Goal: Information Seeking & Learning: Compare options

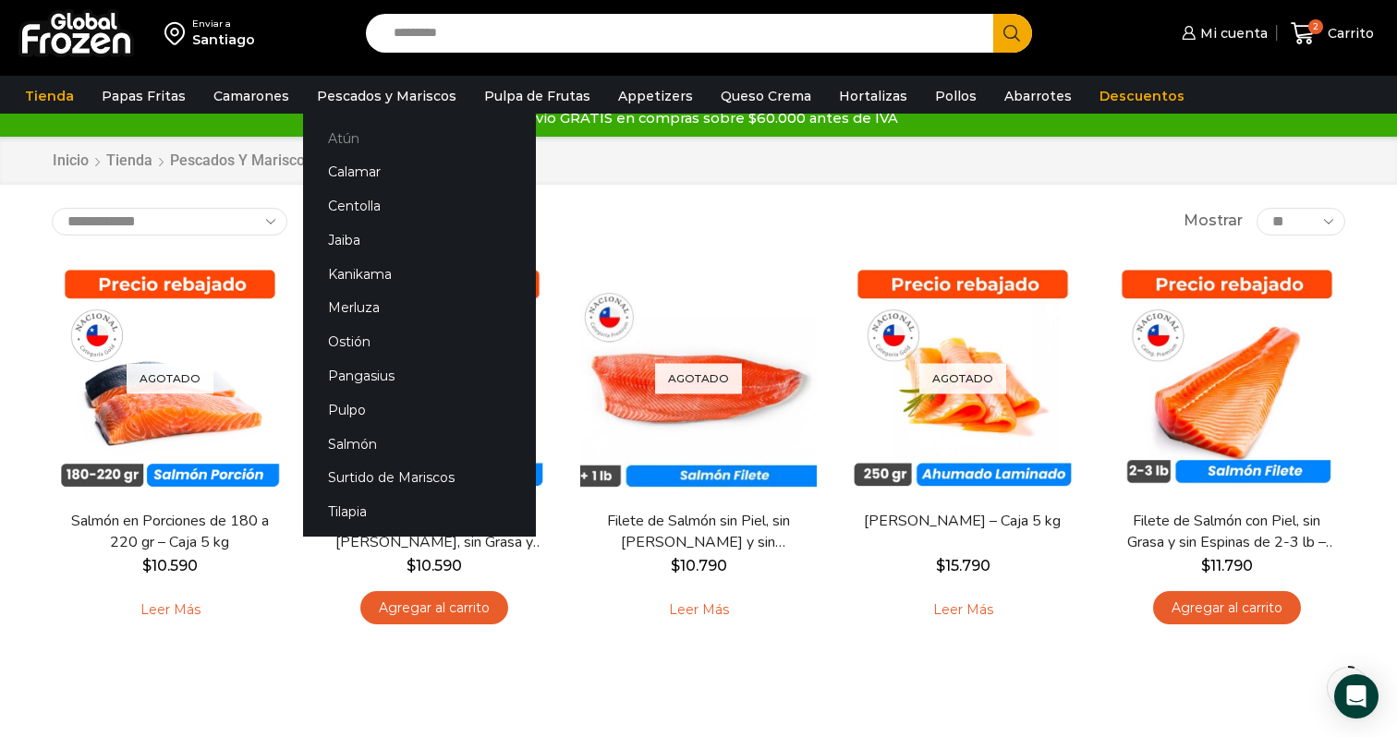
click at [343, 136] on link "Atún" at bounding box center [419, 138] width 233 height 34
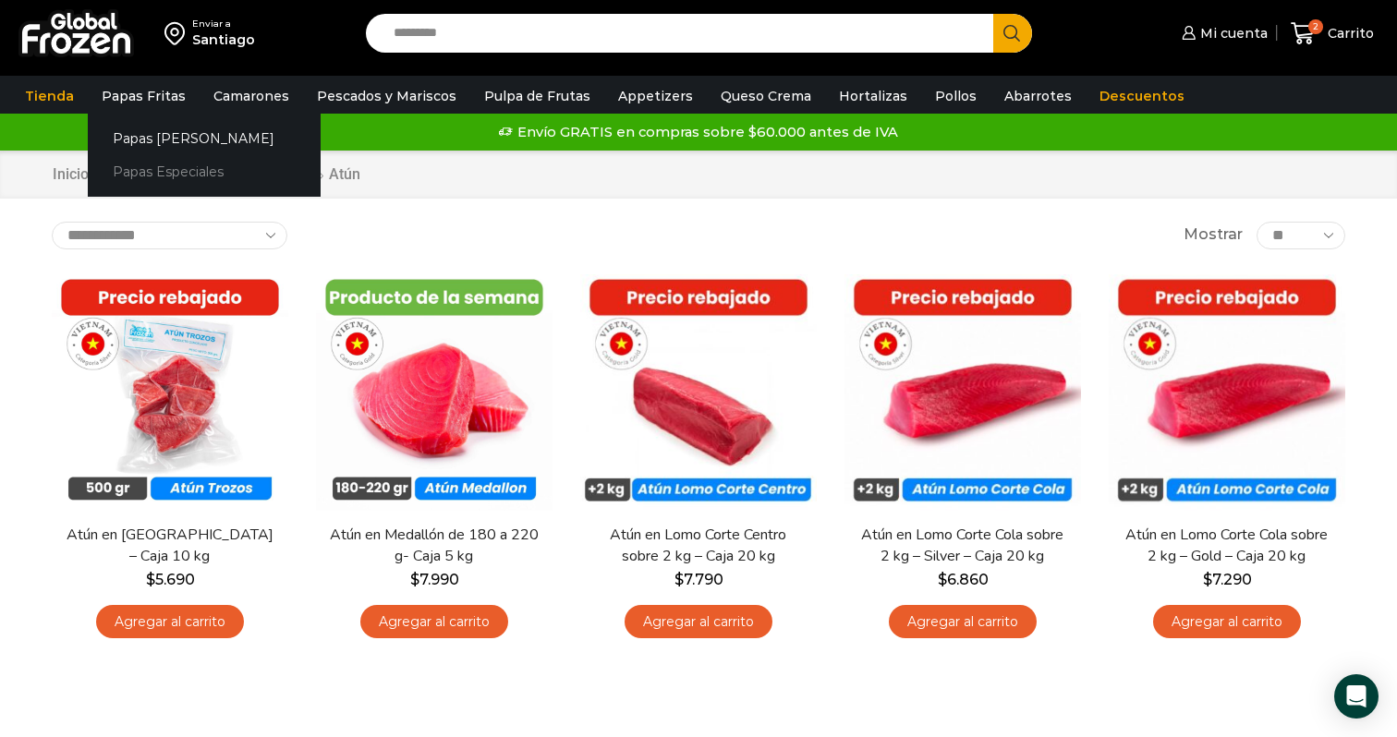
click at [172, 180] on link "Papas Especiales" at bounding box center [204, 172] width 233 height 34
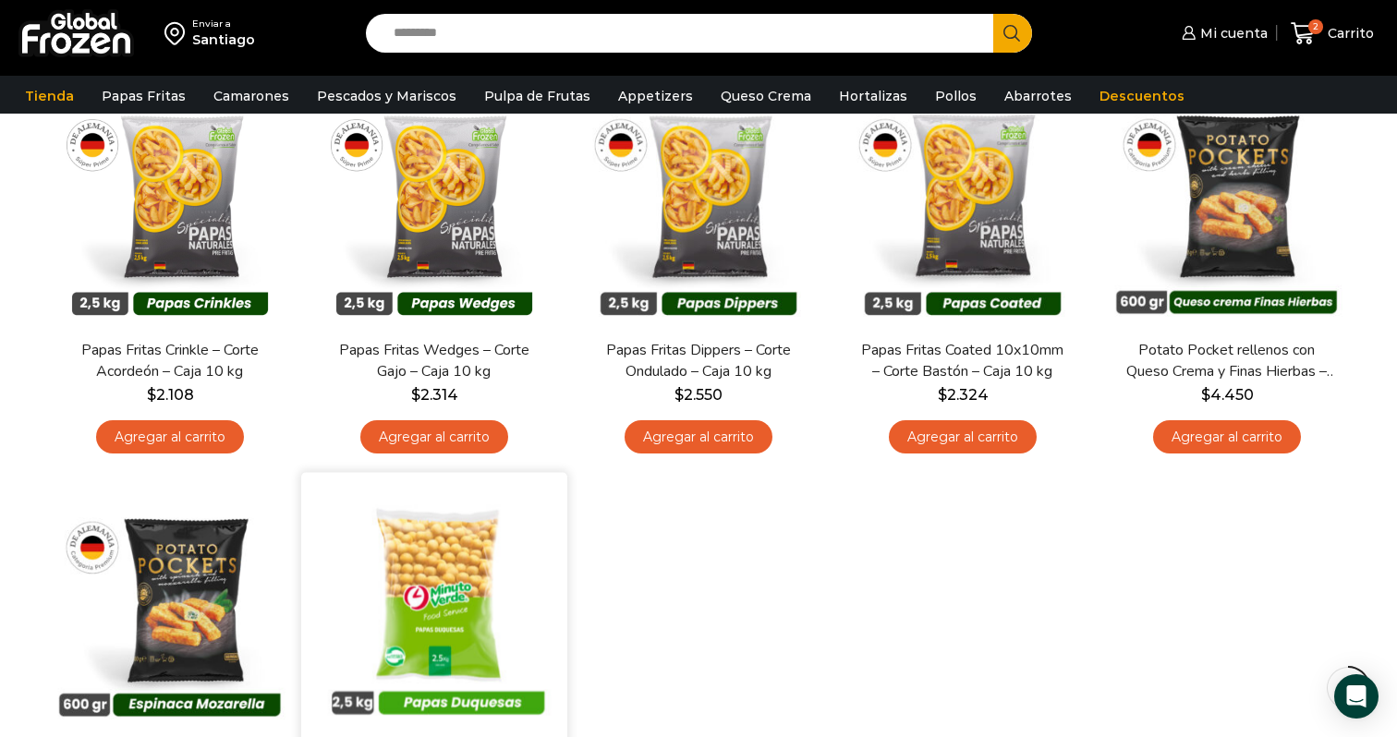
scroll to position [201, 0]
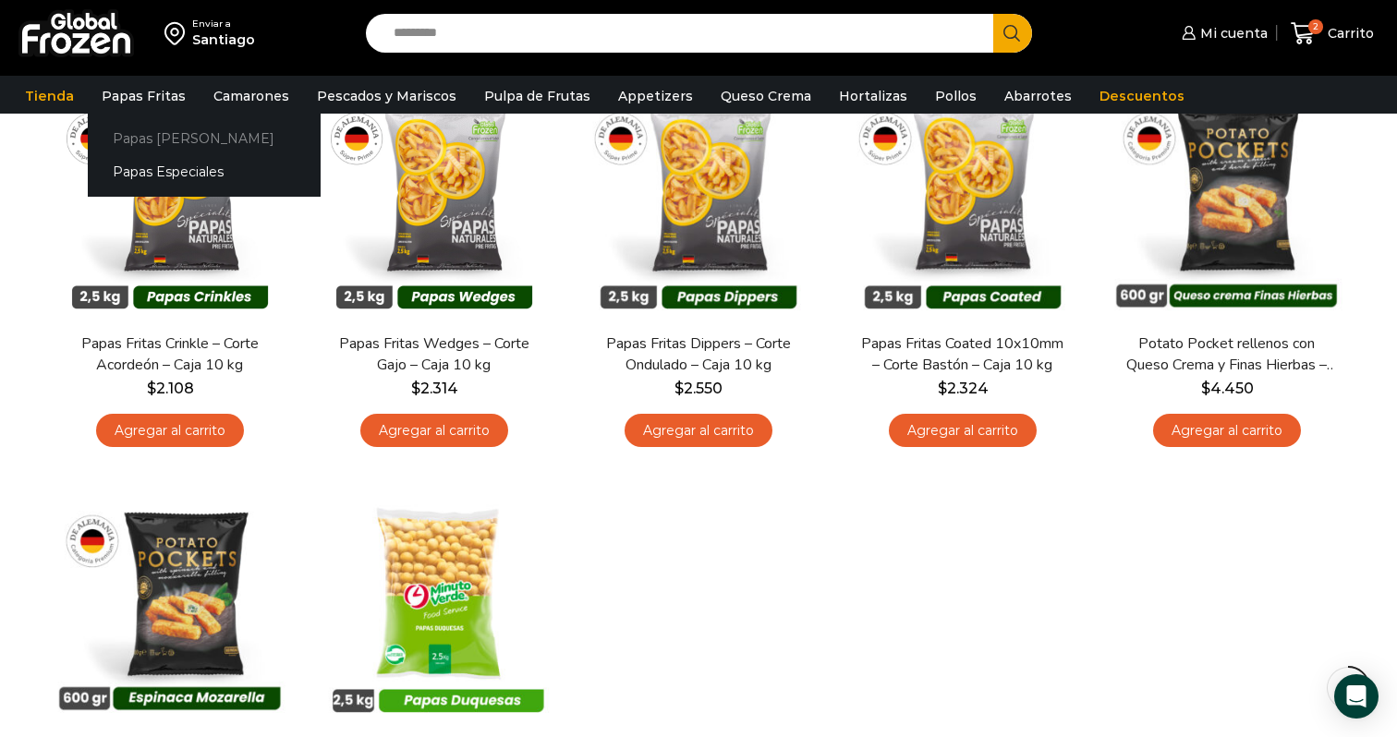
click at [133, 141] on link "Papas [PERSON_NAME]" at bounding box center [204, 138] width 233 height 34
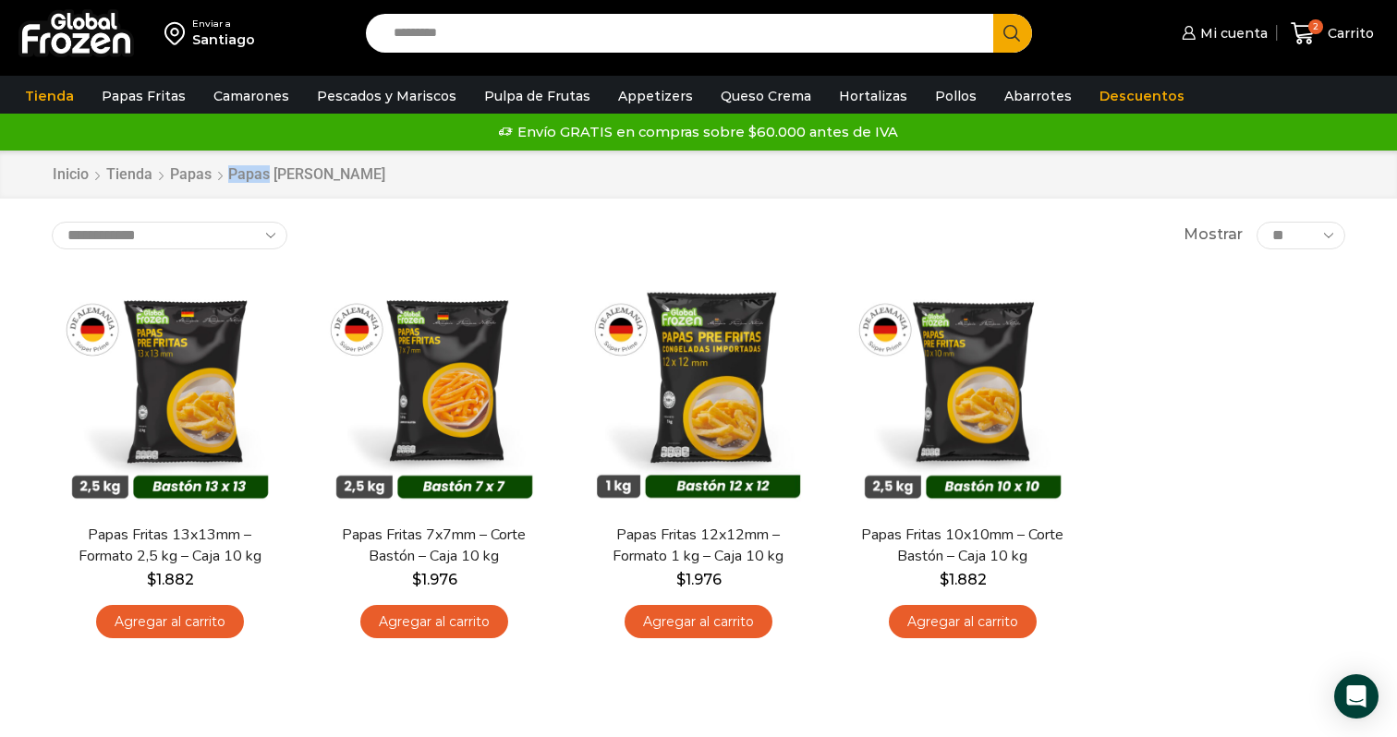
click at [249, 176] on h1 "Papas [PERSON_NAME]" at bounding box center [306, 174] width 157 height 18
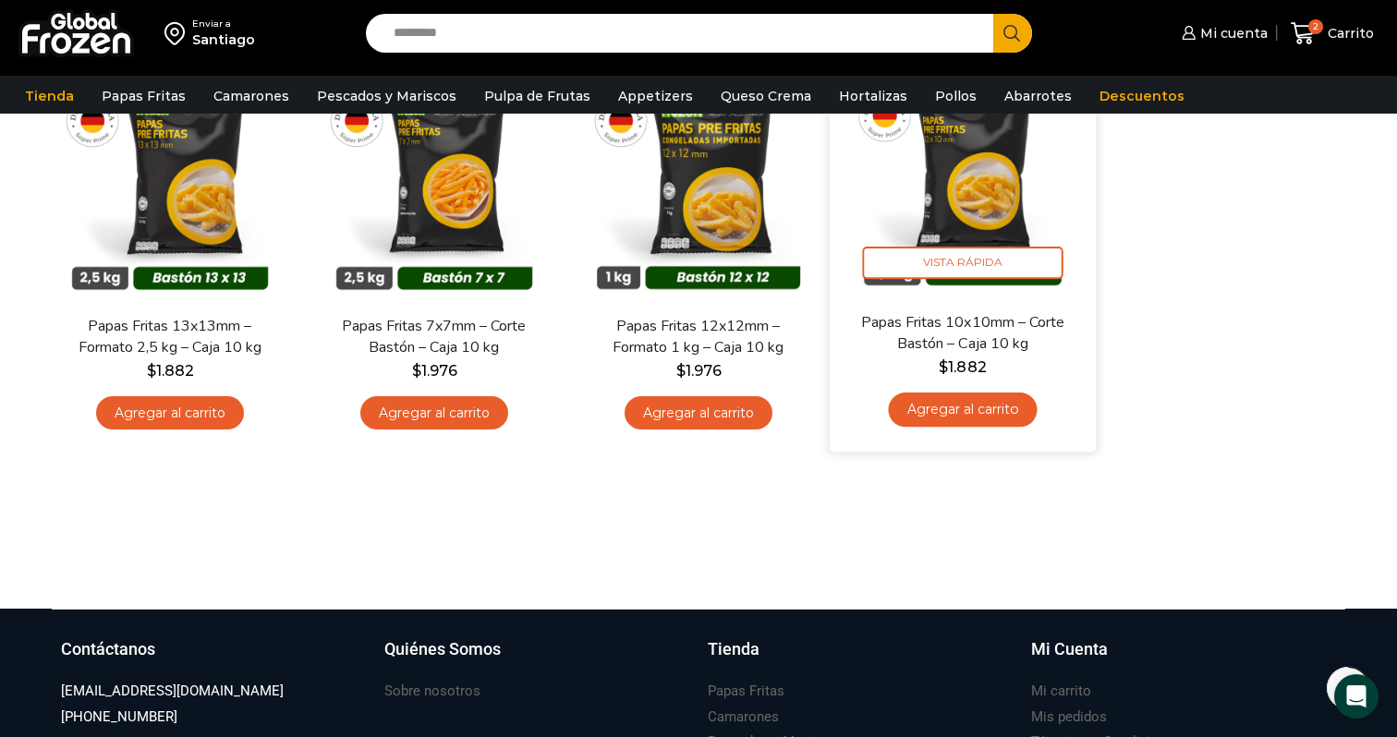
scroll to position [95, 0]
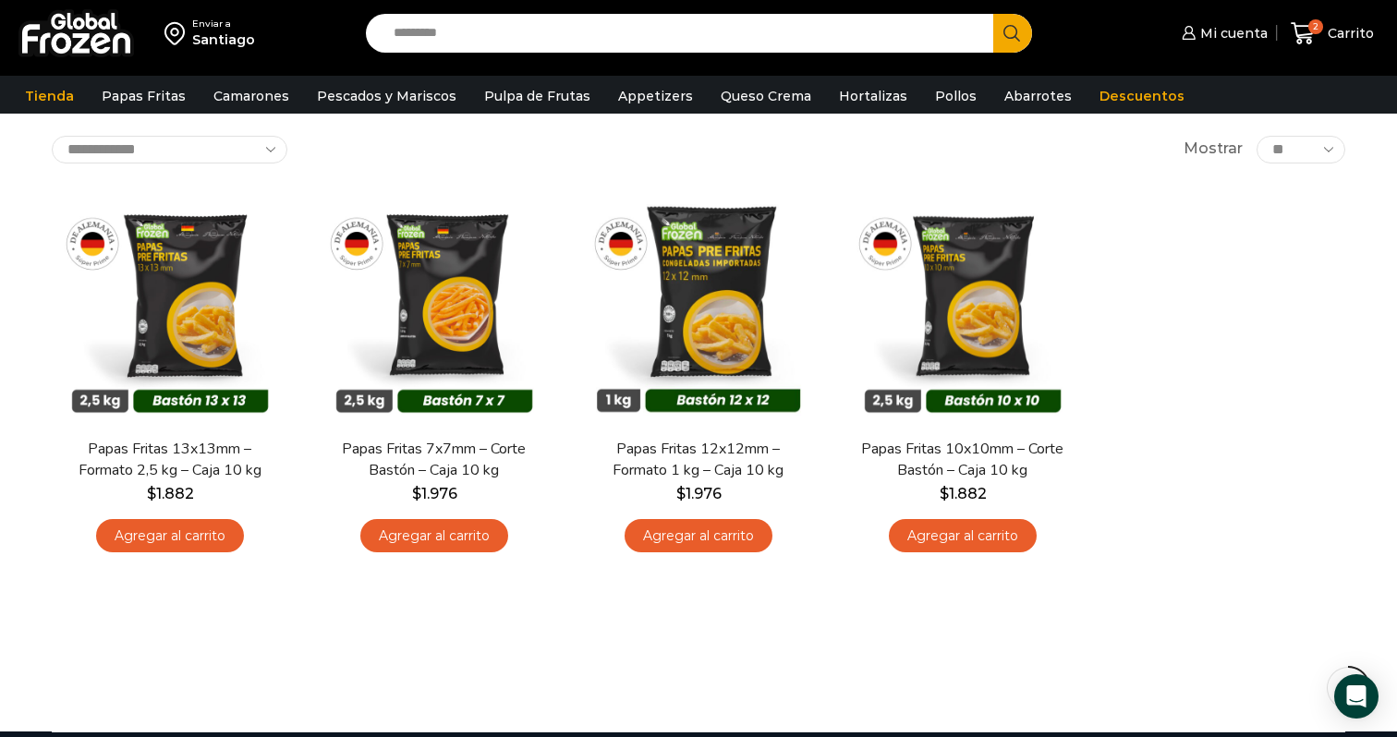
click at [584, 42] on input "Search input" at bounding box center [684, 33] width 600 height 39
paste input "**********"
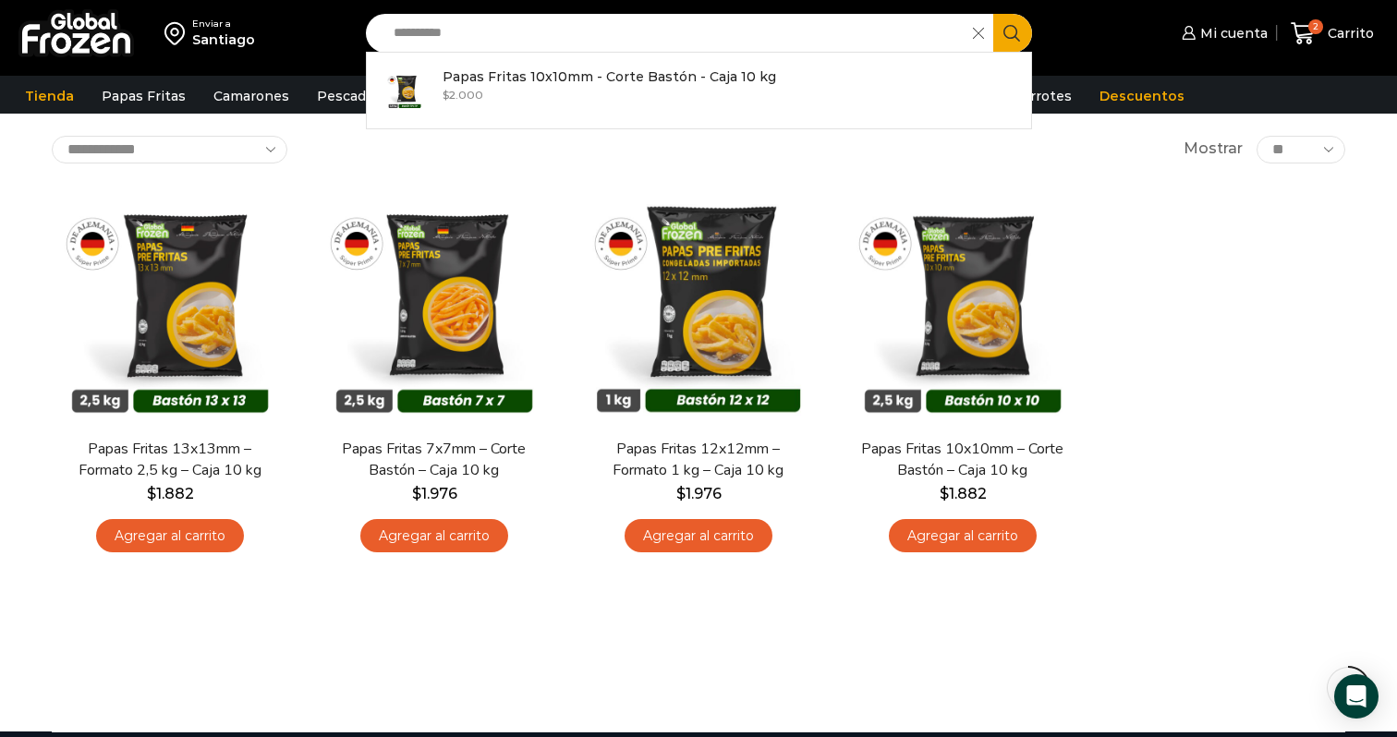
click at [519, 29] on input "**********" at bounding box center [673, 33] width 579 height 39
paste input "text"
click at [511, 74] on p "Papas Fritas Coated 10x10mm - Corte Bastón - Caja 10 kg" at bounding box center [635, 77] width 385 height 20
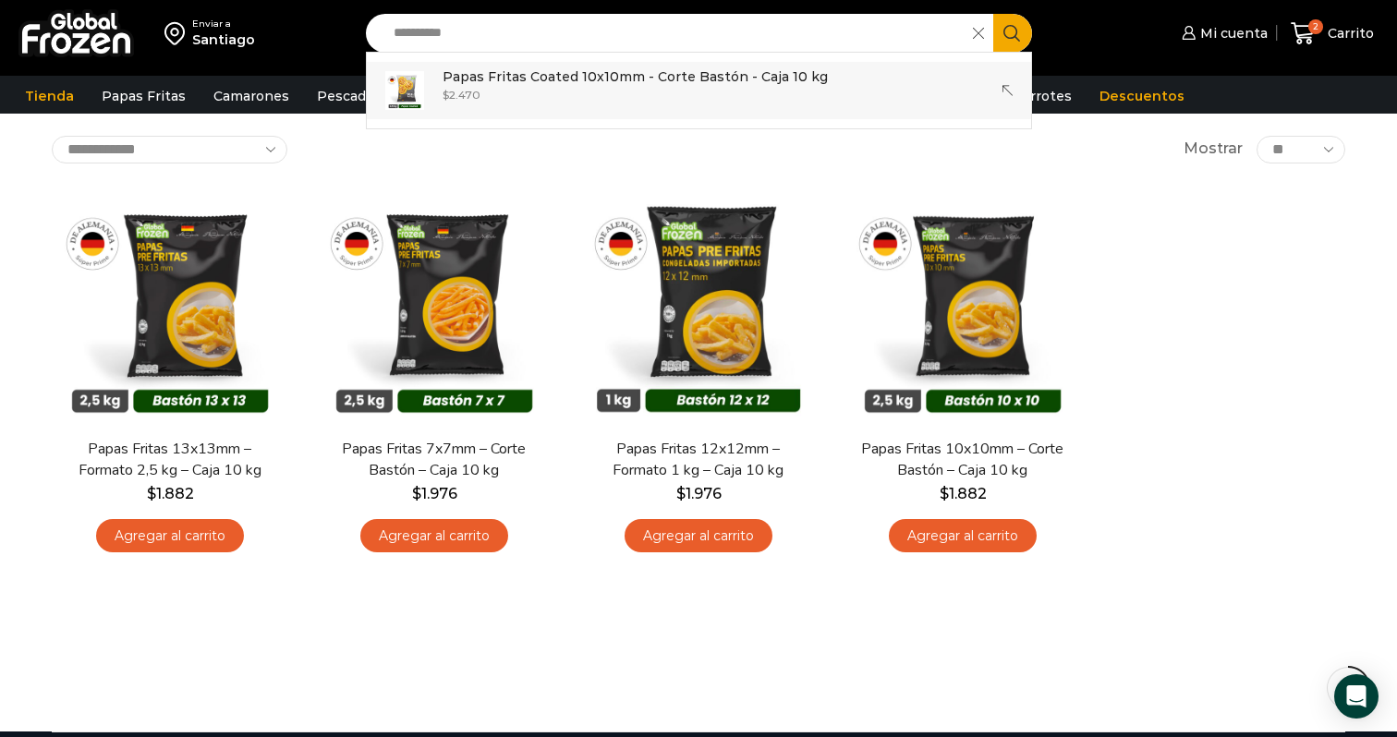
type input "**********"
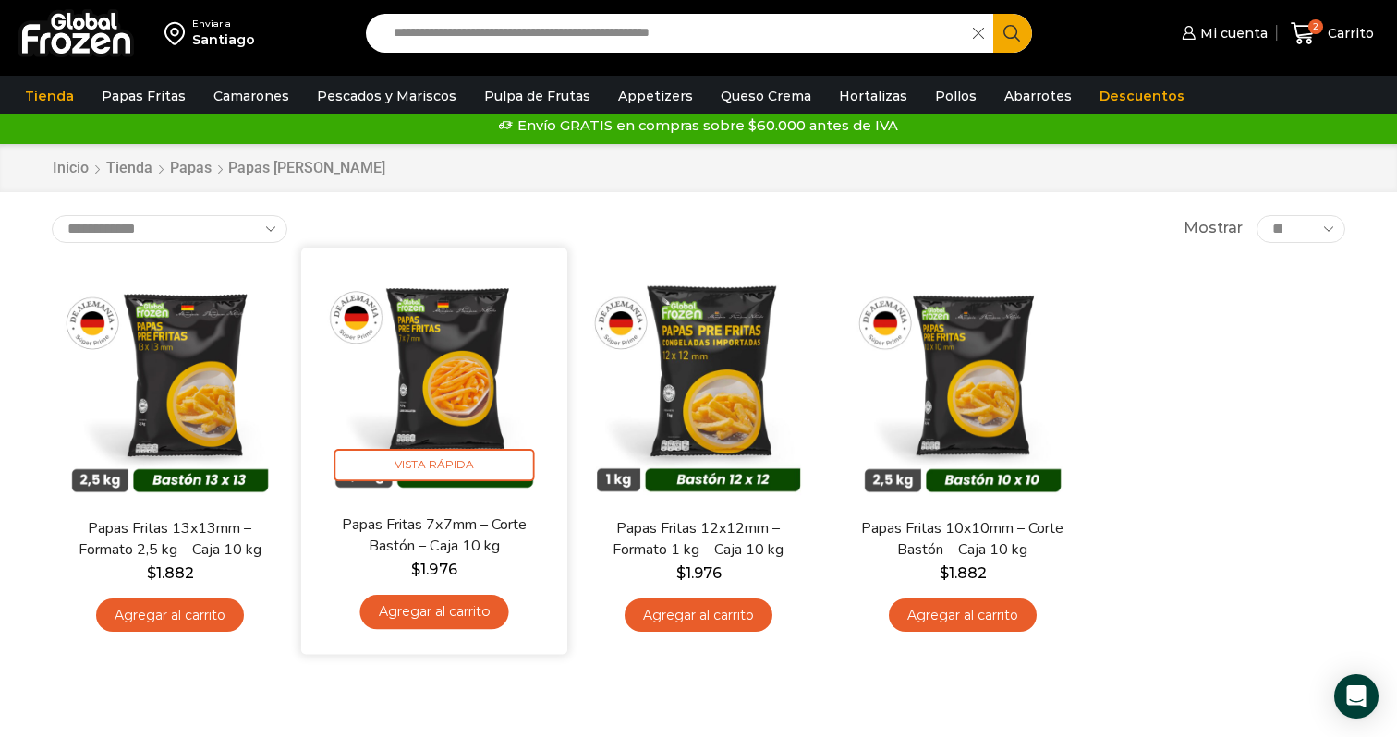
scroll to position [14, 0]
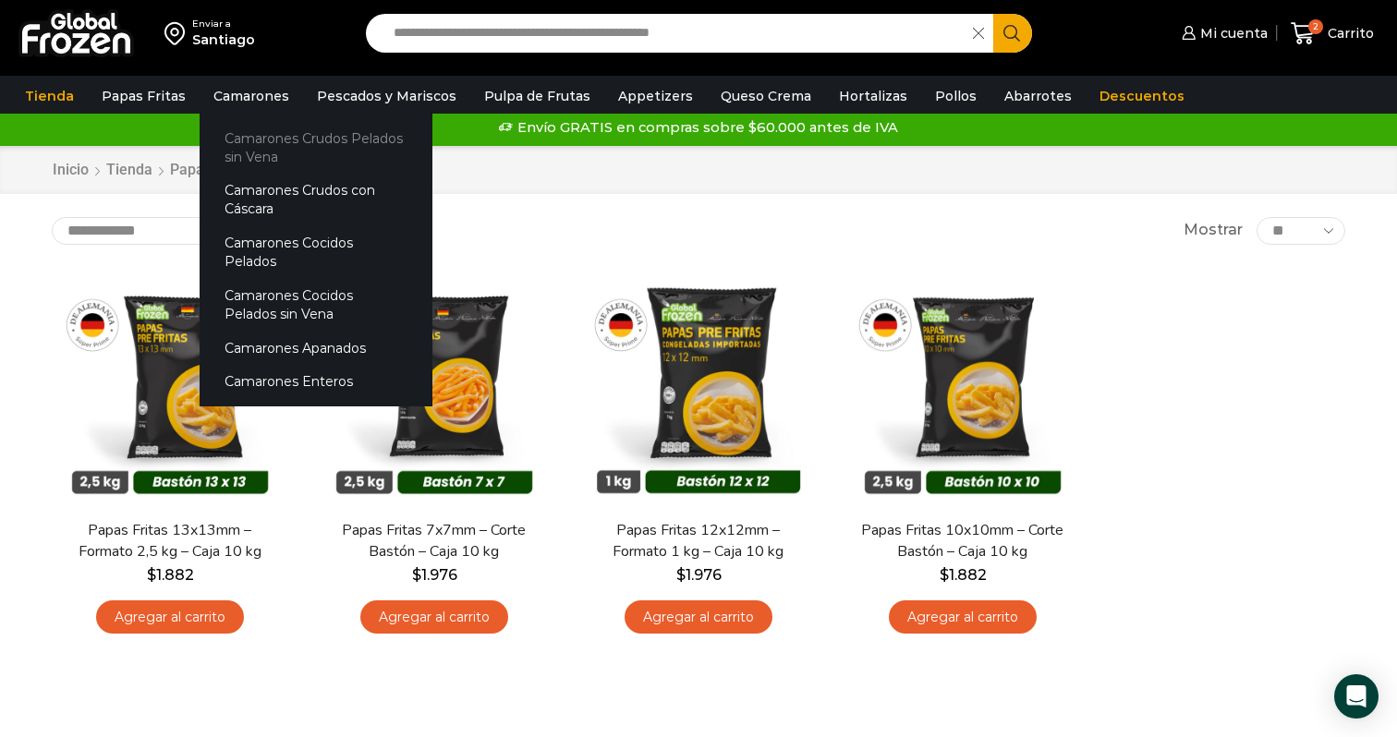
click at [260, 144] on link "Camarones Crudos Pelados sin Vena" at bounding box center [316, 147] width 233 height 53
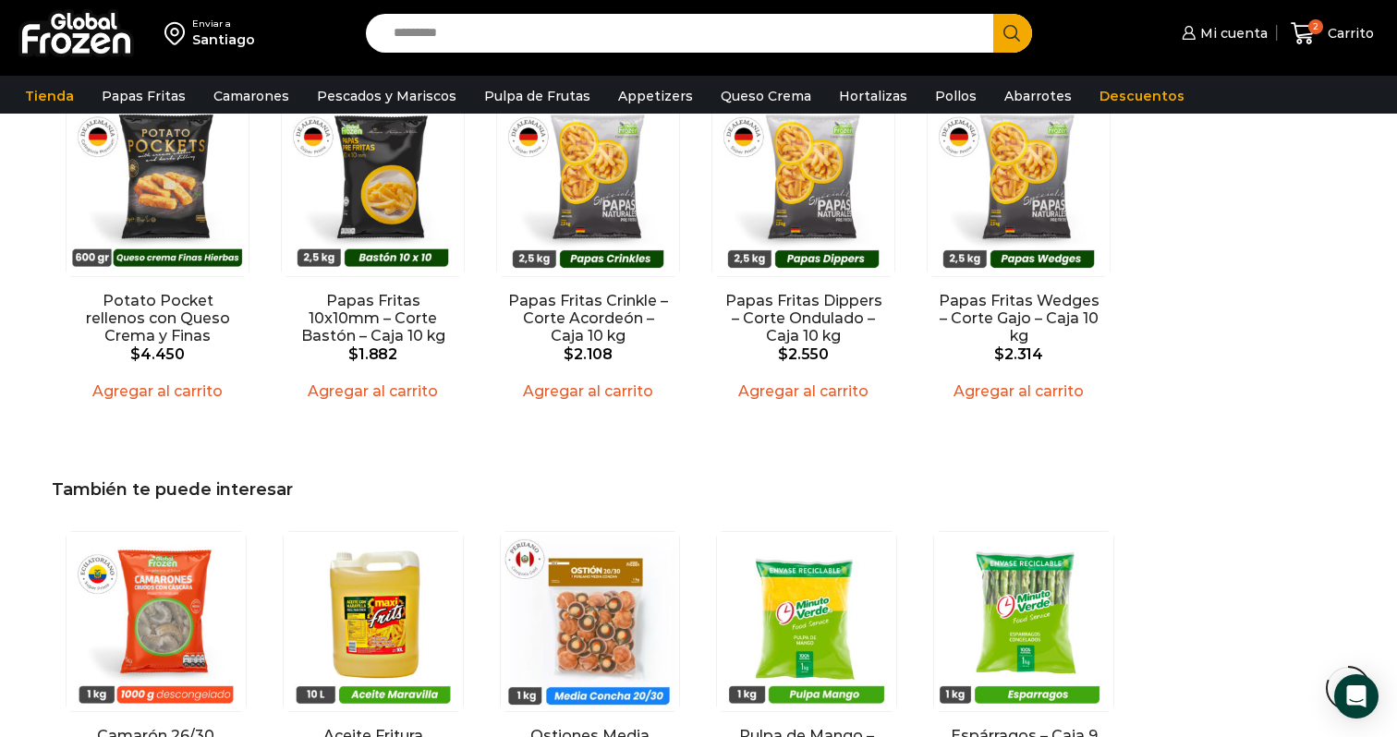
scroll to position [1672, 0]
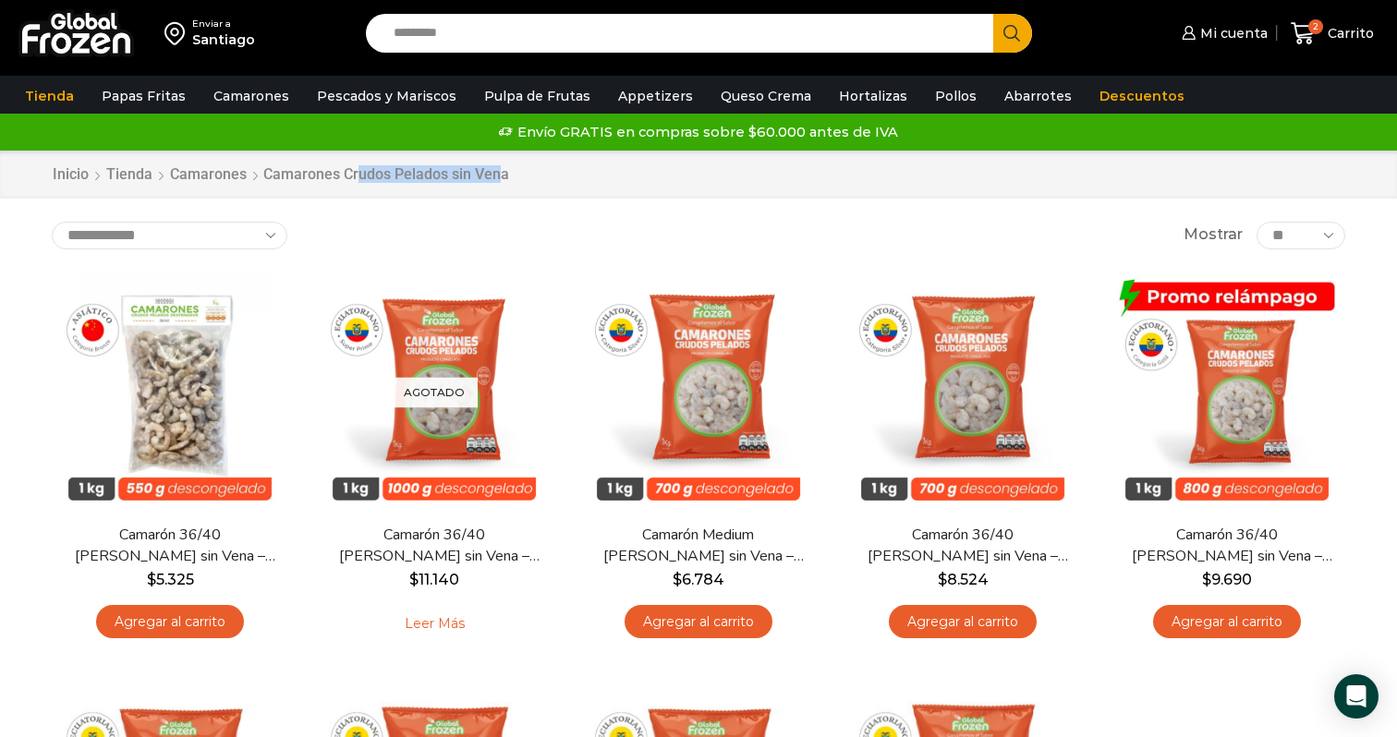
drag, startPoint x: 500, startPoint y: 176, endPoint x: 355, endPoint y: 169, distance: 145.3
click at [355, 169] on h1 "Camarones Crudos Pelados sin Vena" at bounding box center [386, 174] width 246 height 18
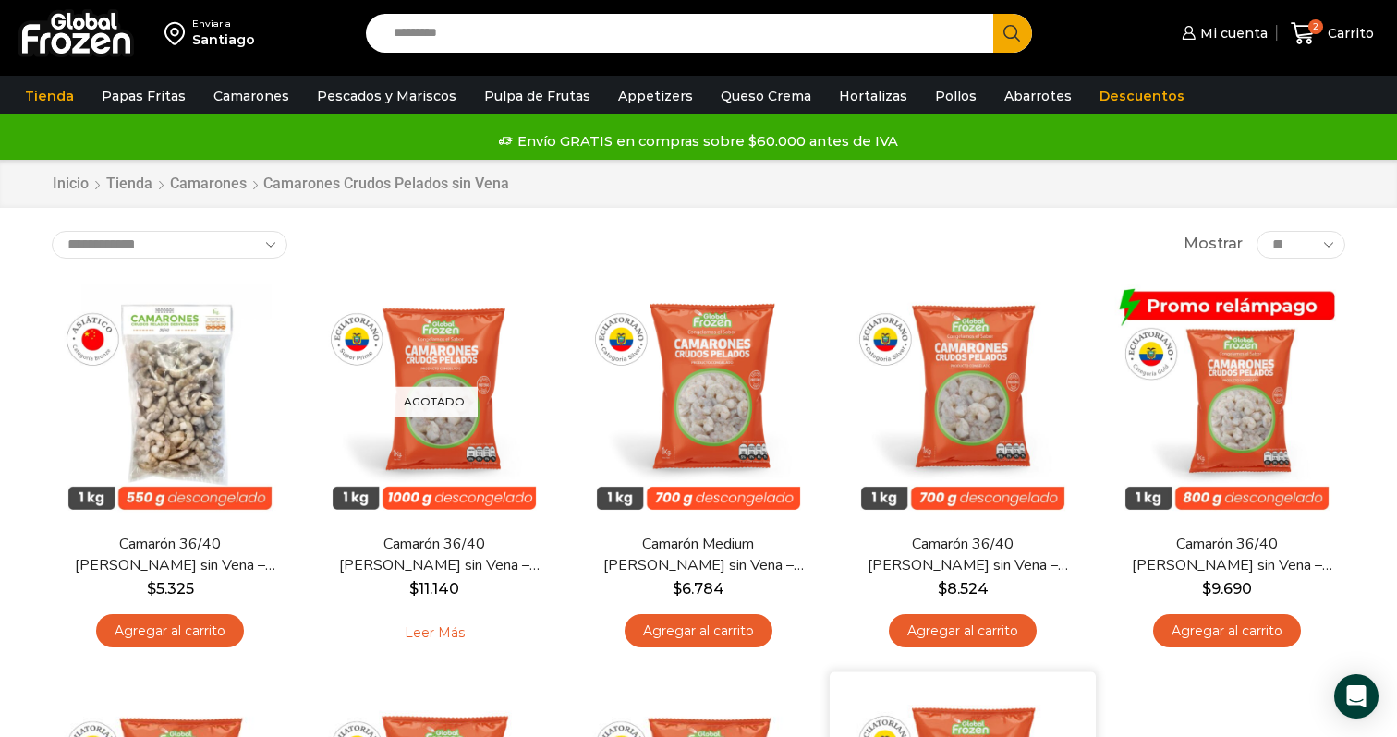
scroll to position [1, 0]
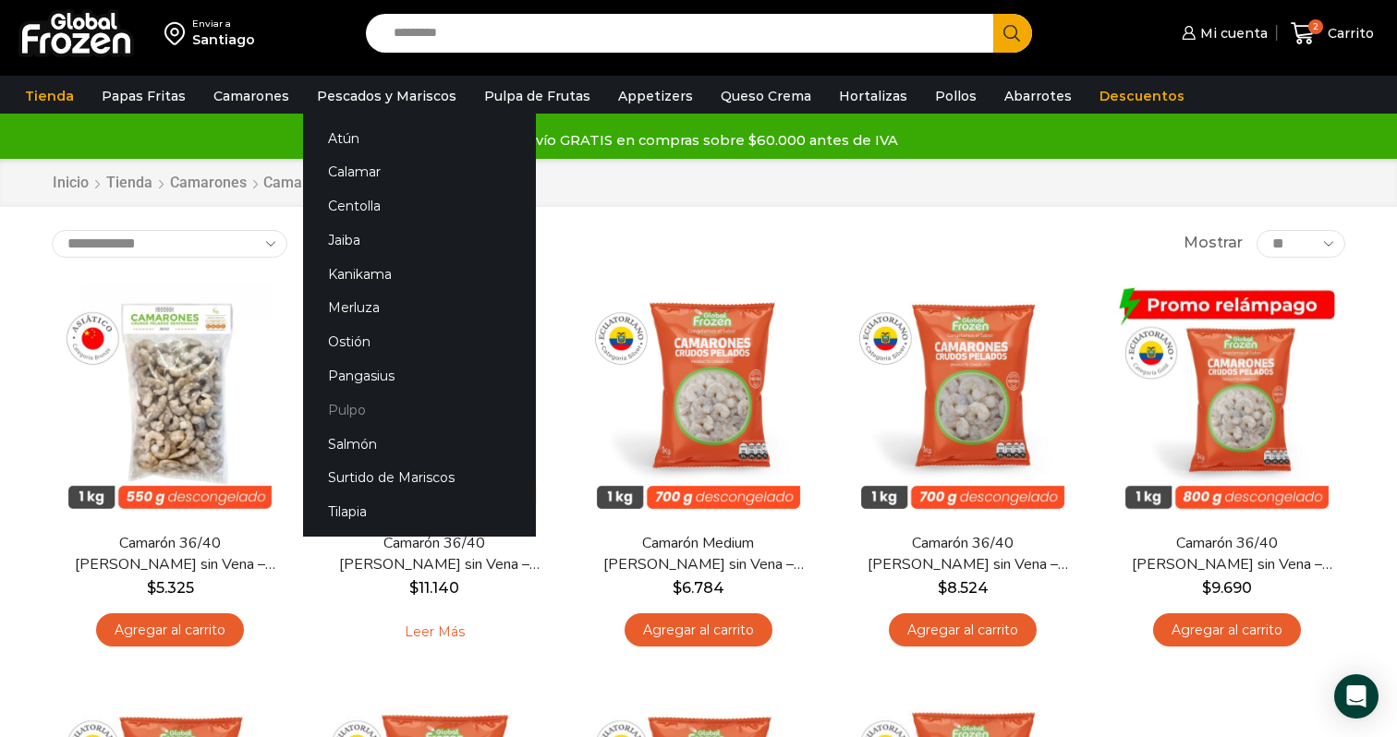
click at [339, 407] on link "Pulpo" at bounding box center [419, 410] width 233 height 34
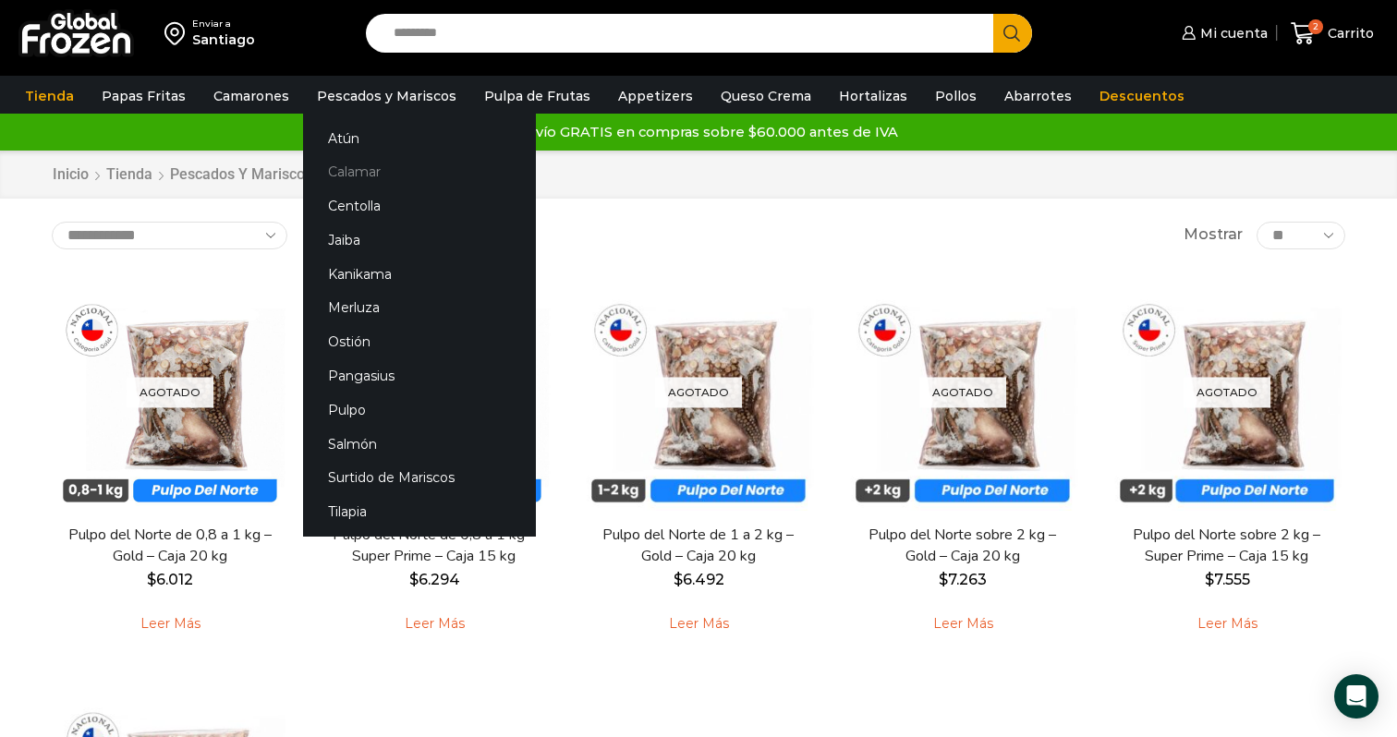
click at [355, 173] on link "Calamar" at bounding box center [419, 172] width 233 height 34
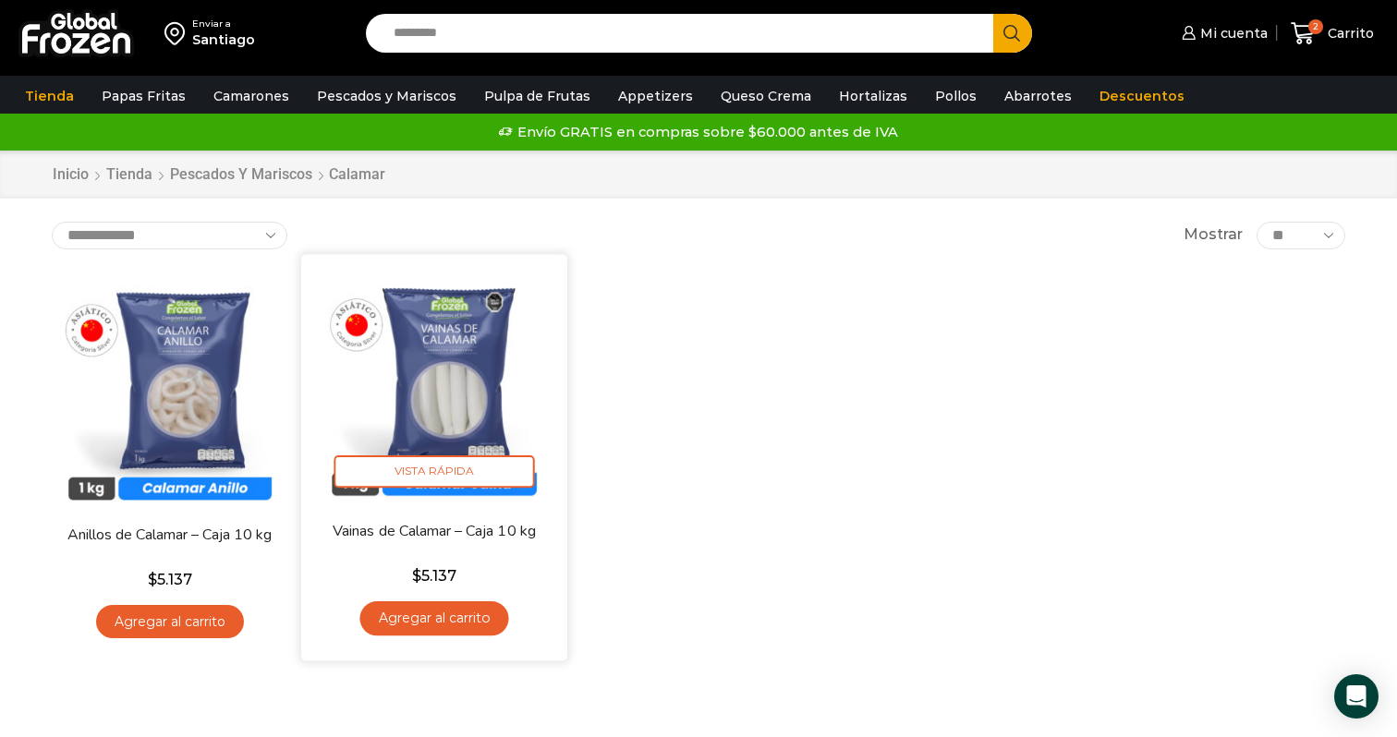
click at [483, 401] on img at bounding box center [434, 387] width 238 height 238
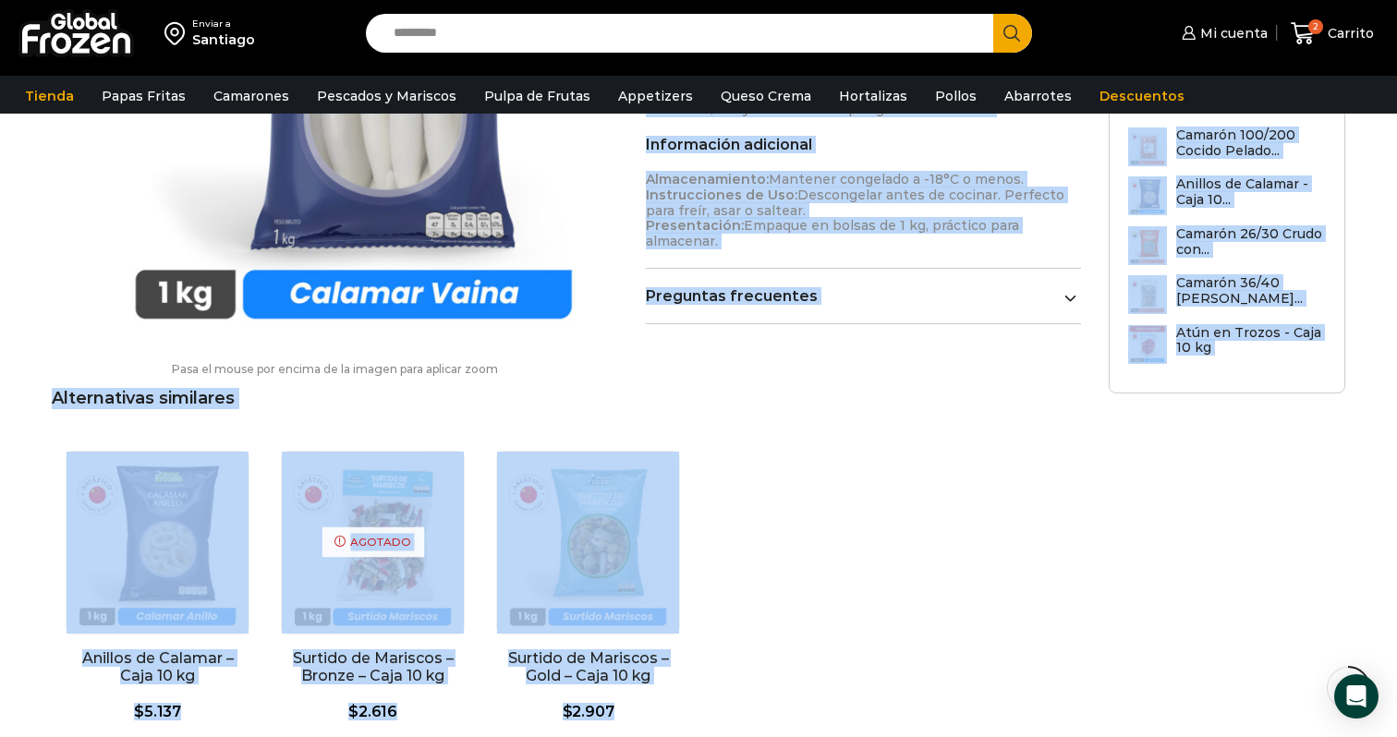
scroll to position [1210, 0]
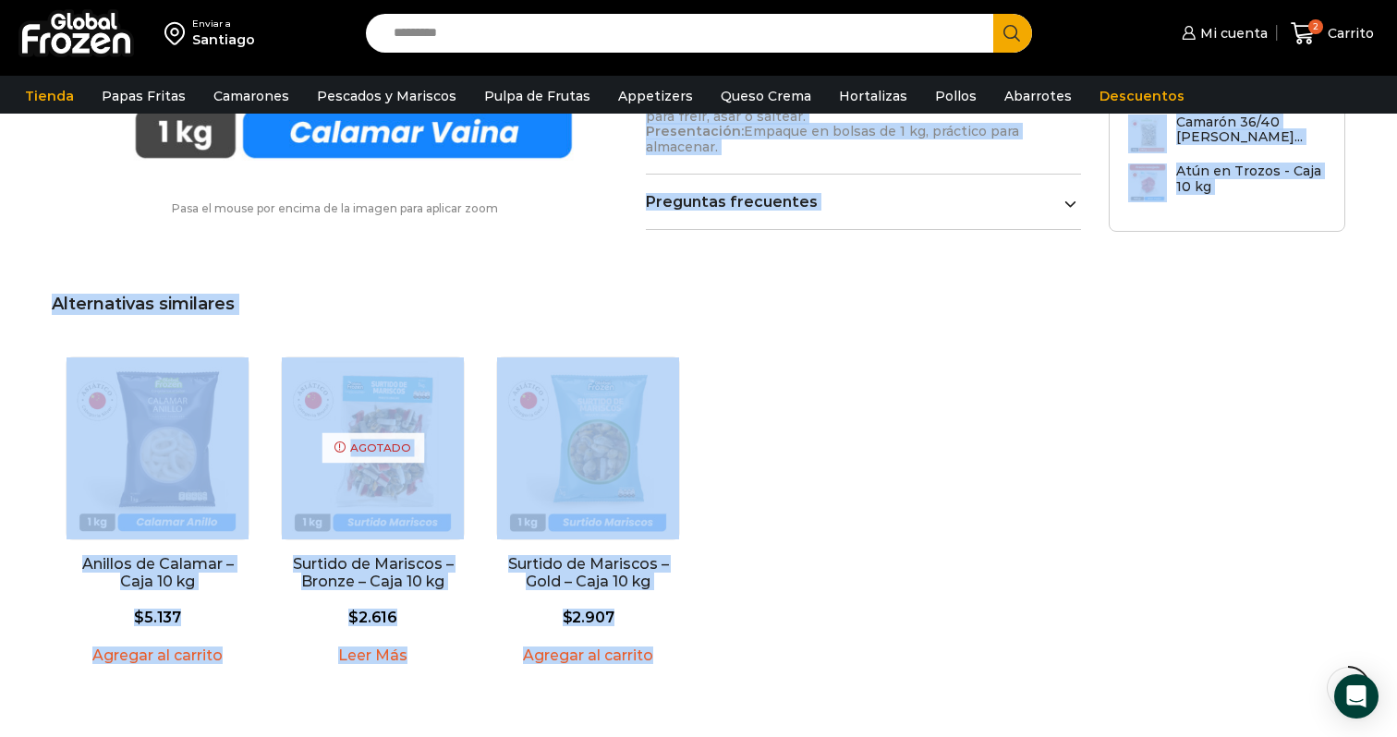
drag, startPoint x: 651, startPoint y: 243, endPoint x: 779, endPoint y: 141, distance: 163.1
copy div "Vainas de Calamar – Caja 10 kg $ 5.460 Original price was: $5.460. $ 5.137 Curr…"
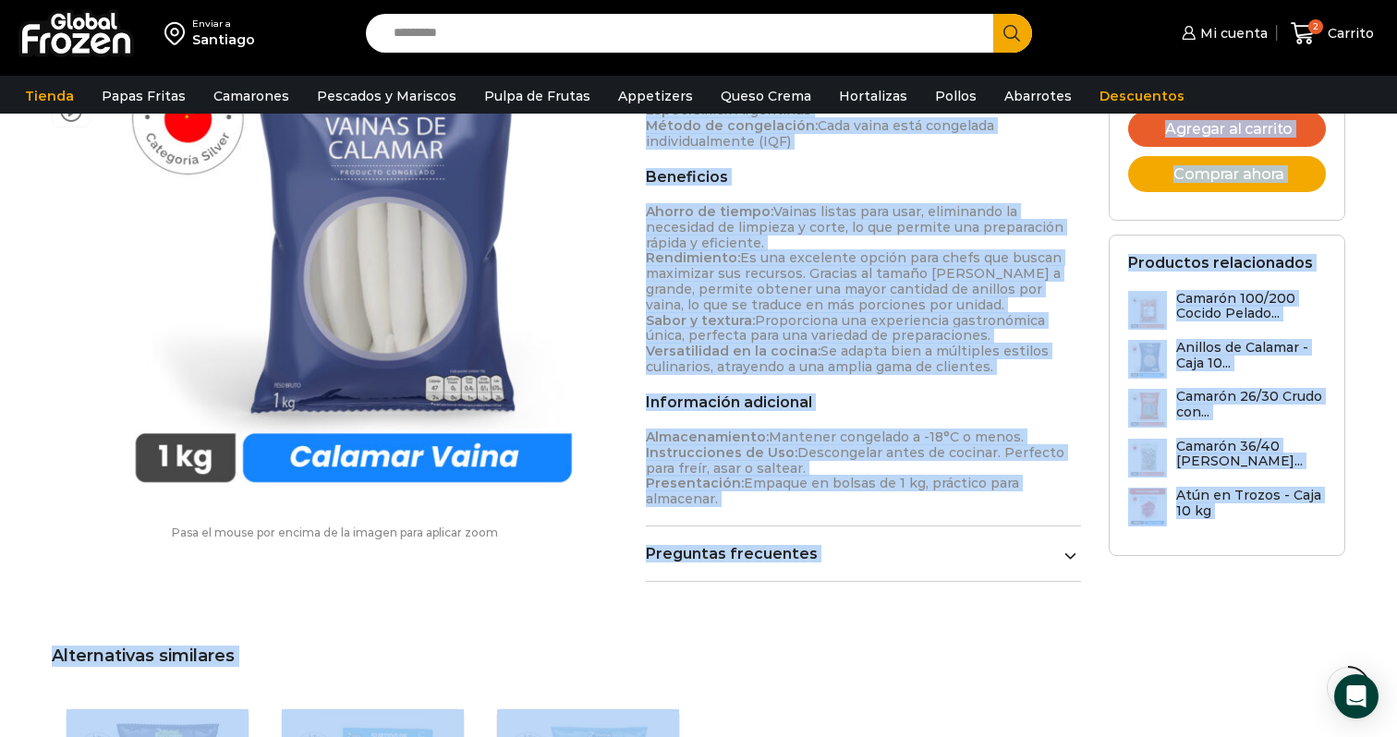
scroll to position [711, 0]
